Goal: Complete application form

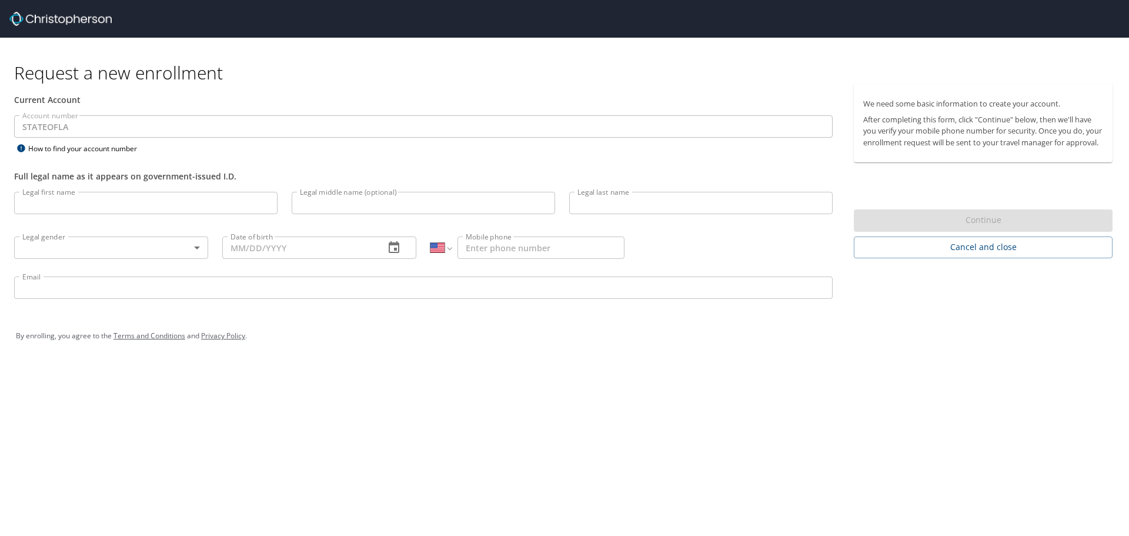
select select "US"
click at [73, 209] on input "Legal first name" at bounding box center [145, 203] width 263 height 22
type input "[PERSON_NAME]"
type input "S"
type input "[PERSON_NAME]"
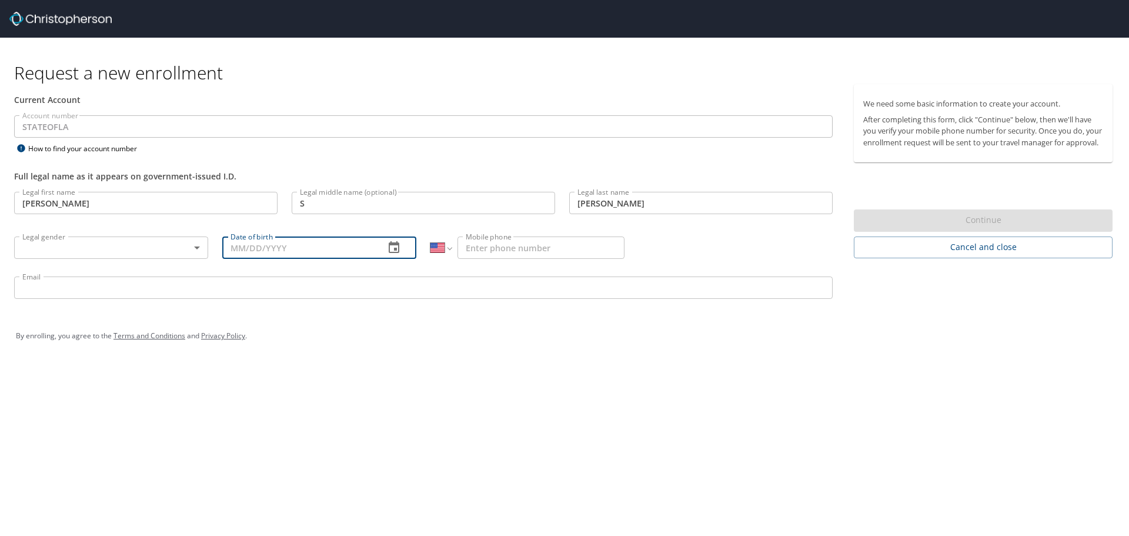
click at [238, 250] on input "Date of birth" at bounding box center [298, 247] width 153 height 22
type input "[DATE]"
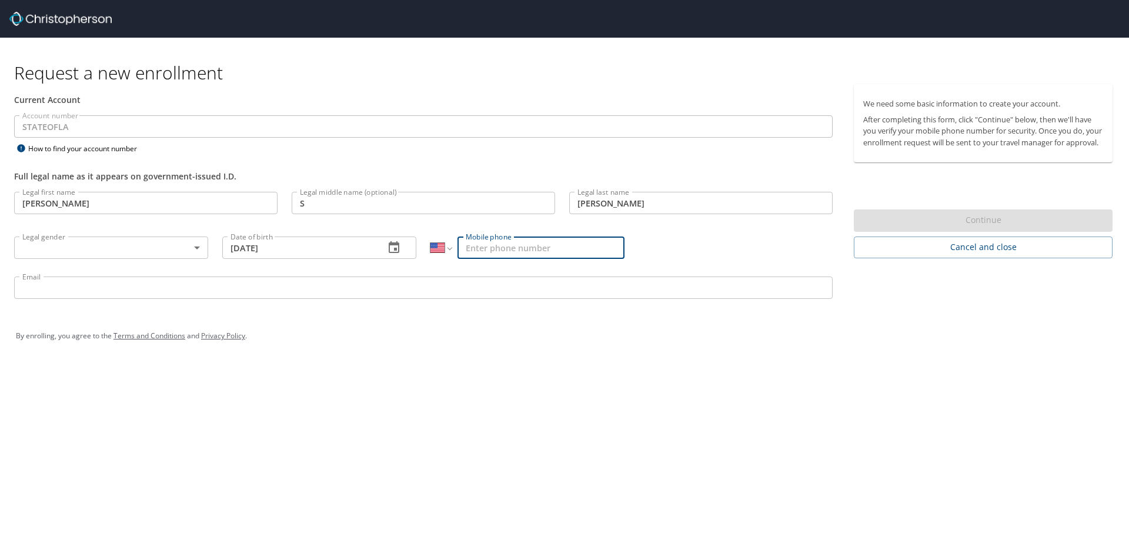
click at [488, 250] on input "Mobile phone" at bounding box center [540, 247] width 167 height 22
type input "(442) 270-605"
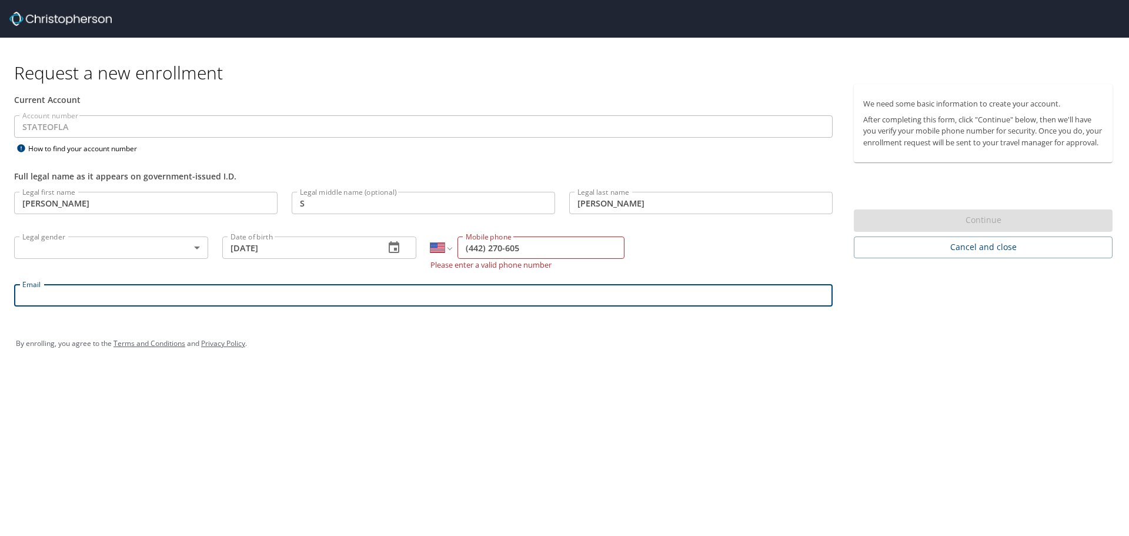
click at [57, 289] on input "Email" at bounding box center [423, 295] width 818 height 22
type input "[PERSON_NAME][EMAIL_ADDRESS][PERSON_NAME][DOMAIN_NAME]"
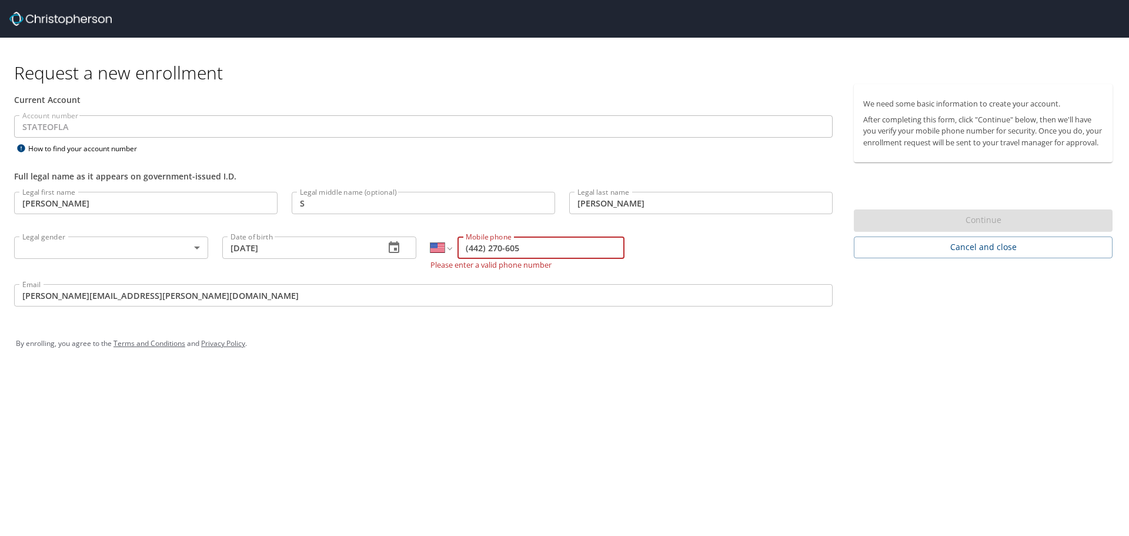
click at [484, 252] on input "(442) 270-605" at bounding box center [540, 247] width 167 height 22
type input "[PHONE_NUMBER]"
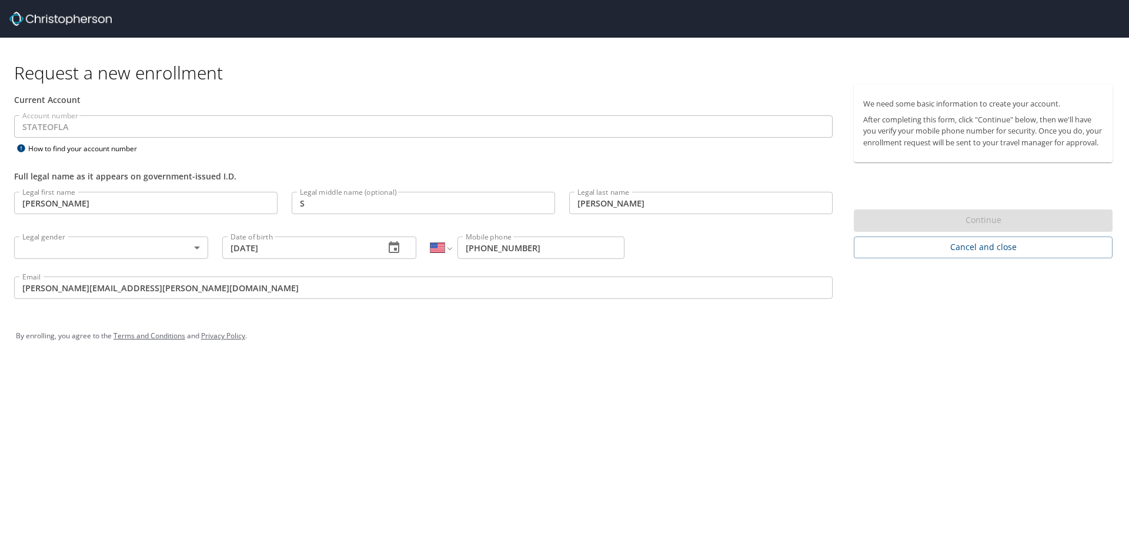
click at [259, 317] on div "By enrolling, you agree to the Terms and Conditions and Privacy Policy ." at bounding box center [564, 335] width 1115 height 53
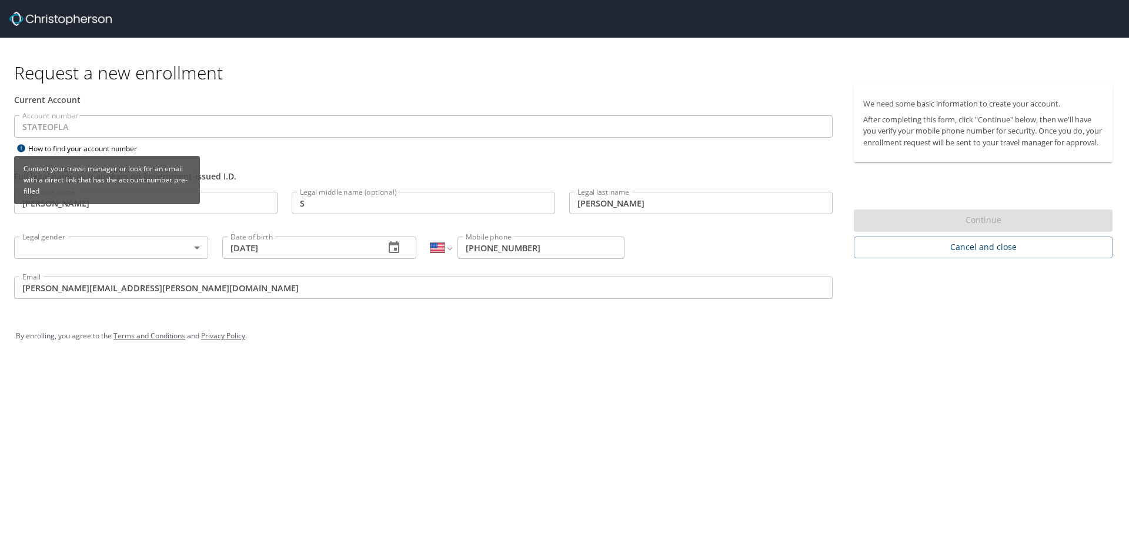
click at [17, 148] on icon at bounding box center [21, 147] width 14 height 9
click at [21, 148] on icon at bounding box center [21, 148] width 8 height 8
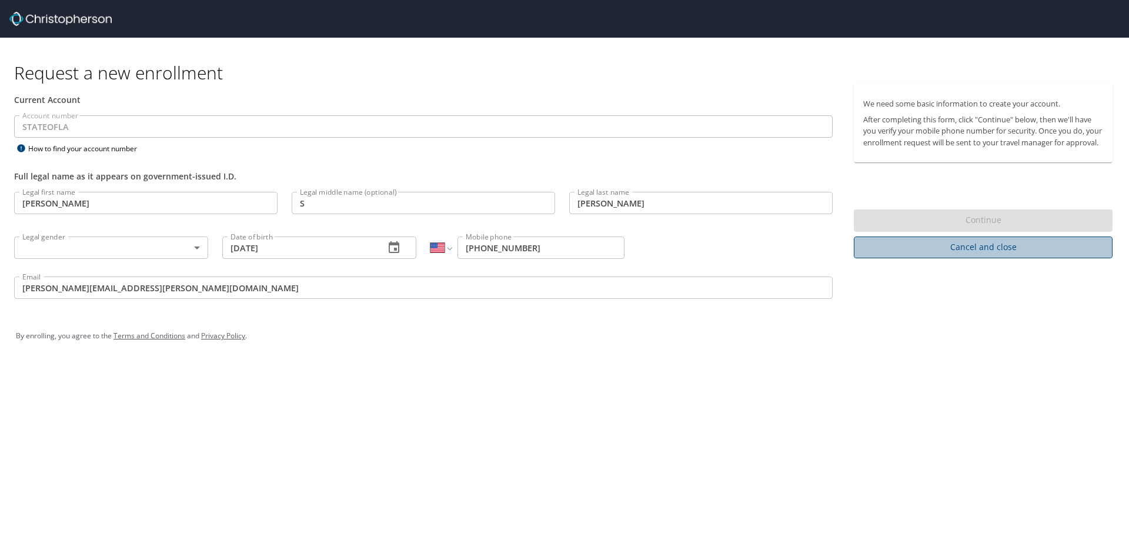
click at [994, 255] on span "Cancel and close" at bounding box center [983, 247] width 240 height 15
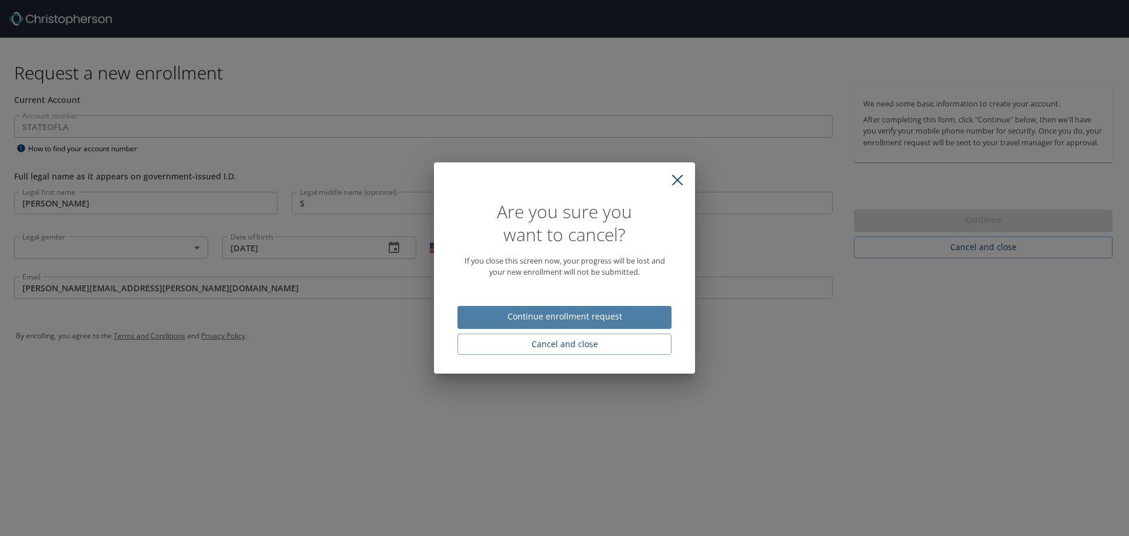
click at [560, 320] on span "Continue enrollment request" at bounding box center [564, 316] width 195 height 15
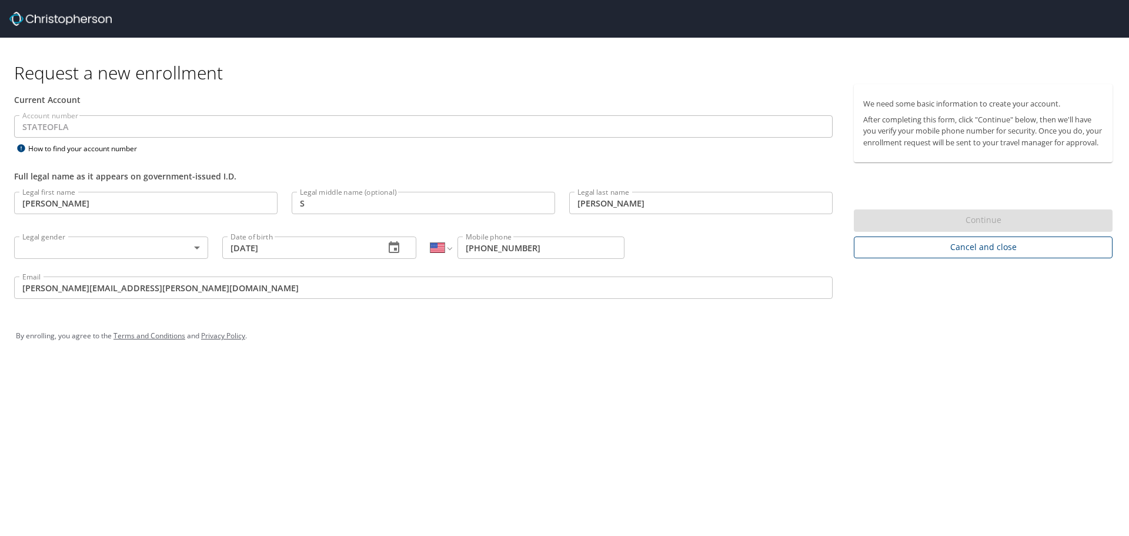
click at [1010, 255] on span "Cancel and close" at bounding box center [983, 247] width 240 height 15
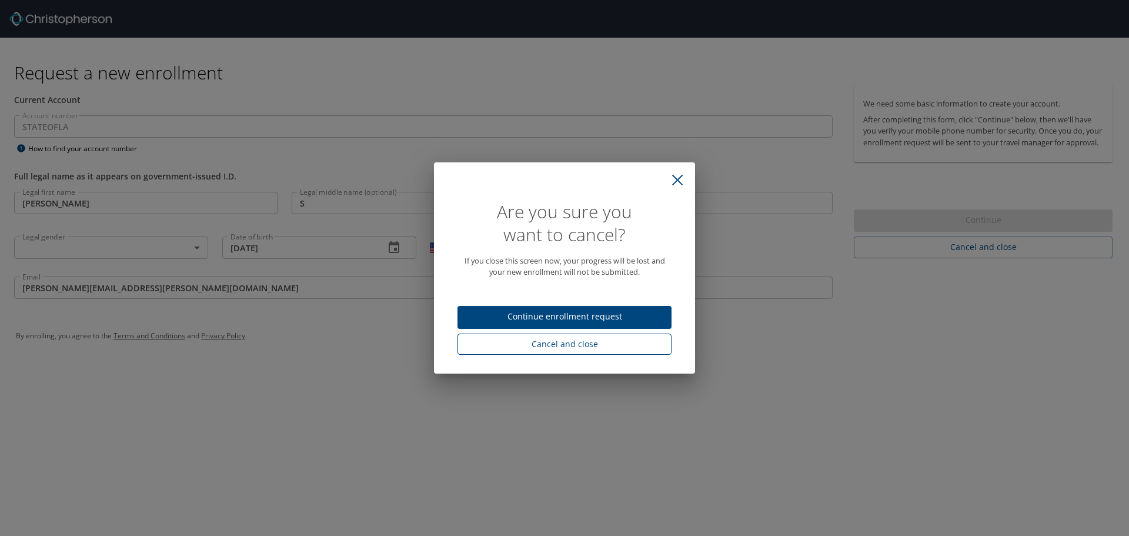
click at [569, 345] on span "Cancel and close" at bounding box center [564, 344] width 195 height 15
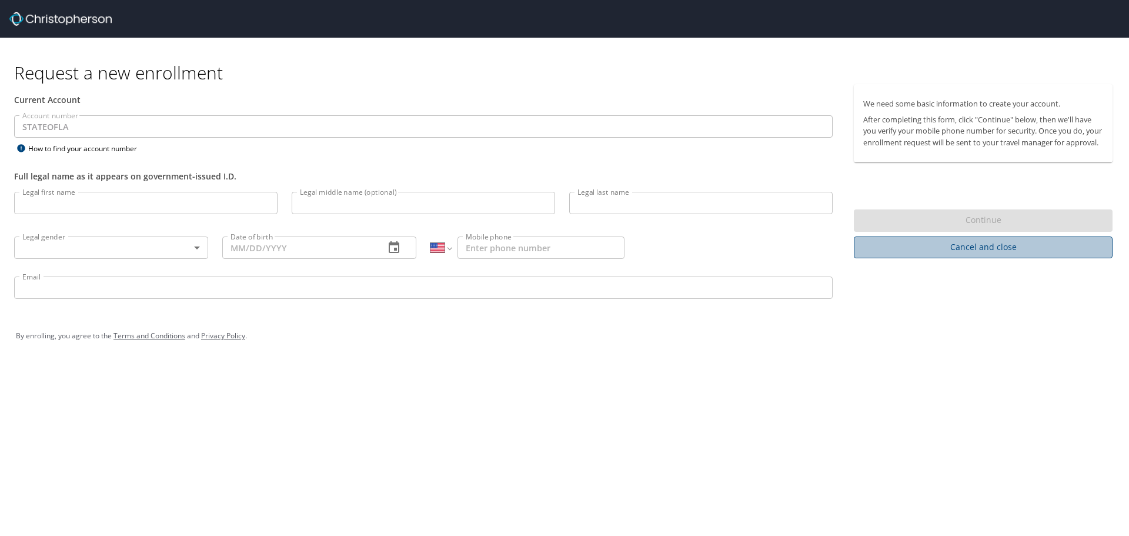
click at [933, 255] on span "Cancel and close" at bounding box center [983, 247] width 240 height 15
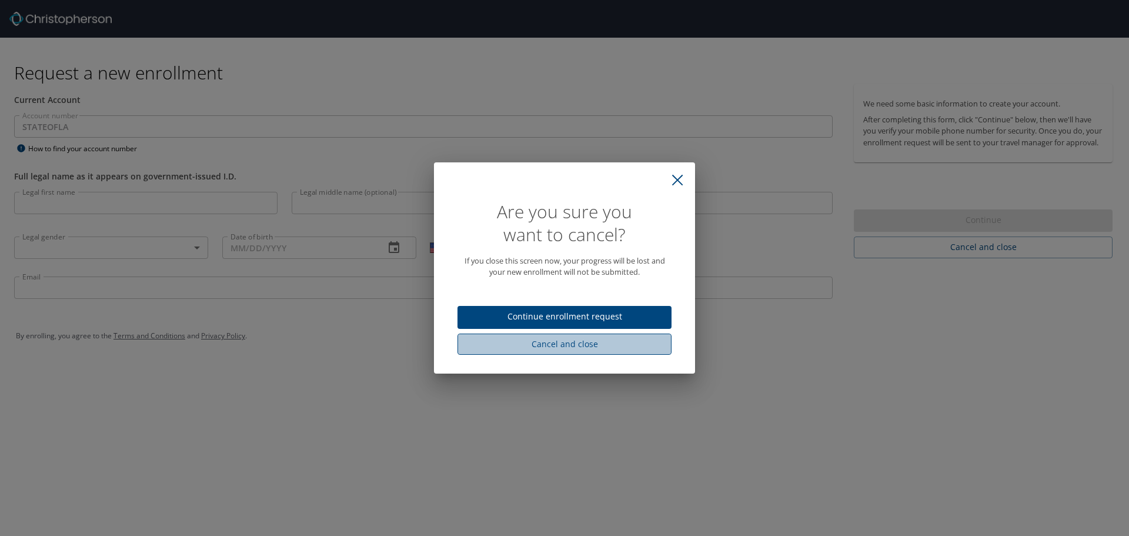
click at [613, 343] on span "Cancel and close" at bounding box center [564, 344] width 195 height 15
